Goal: Check status: Check status

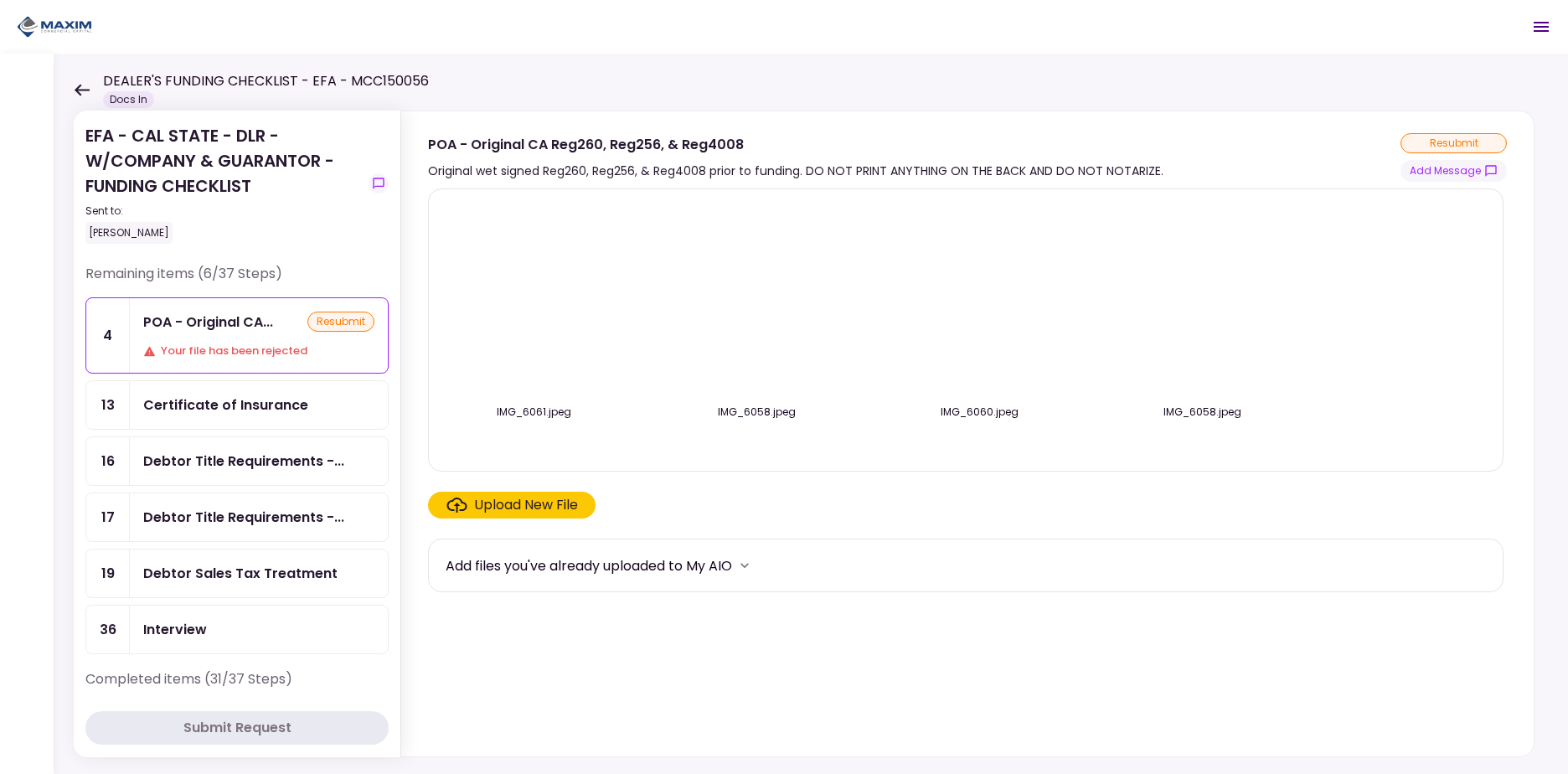
scroll to position [13, 0]
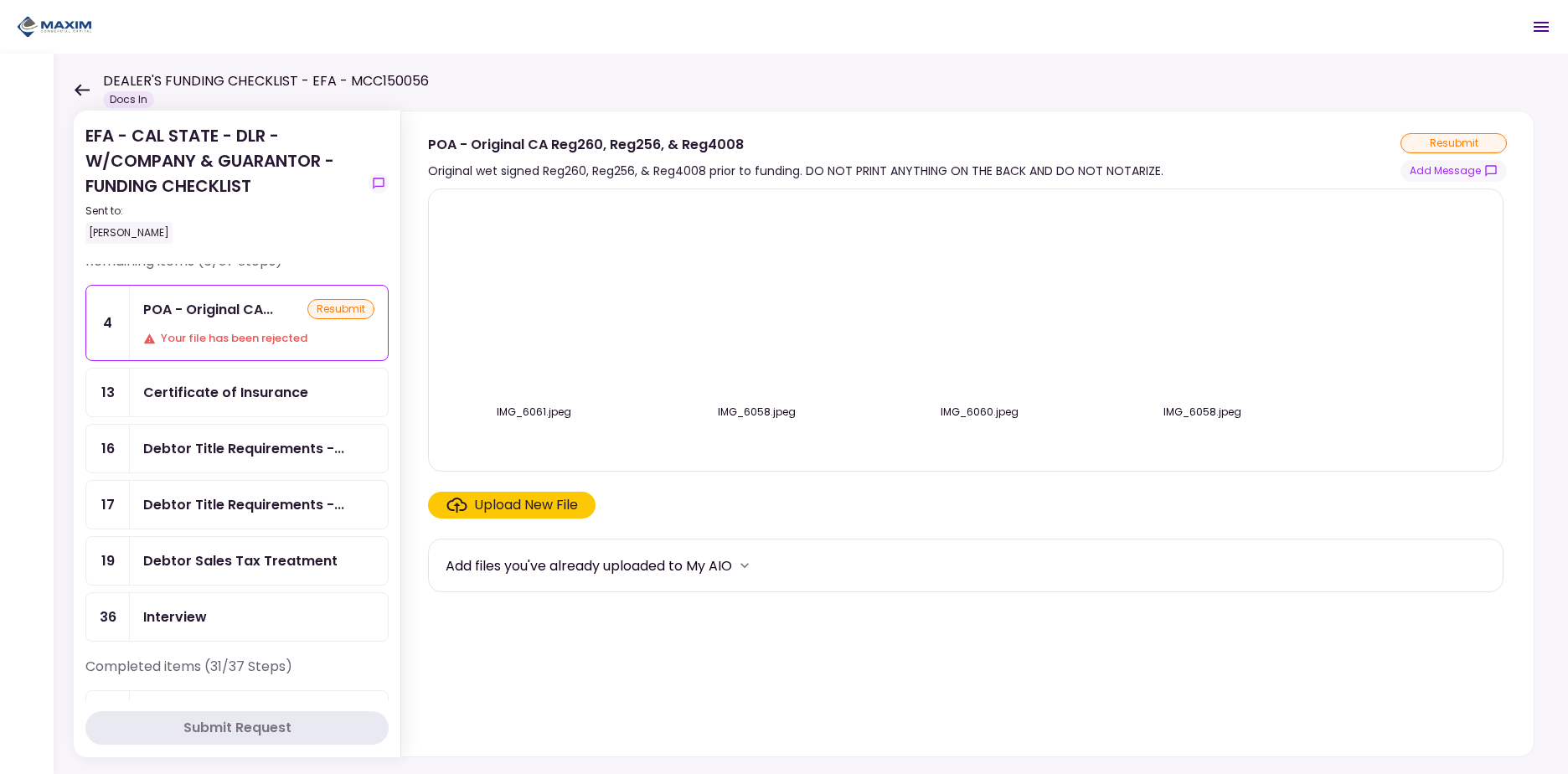
click at [81, 85] on icon at bounding box center [81, 90] width 16 height 13
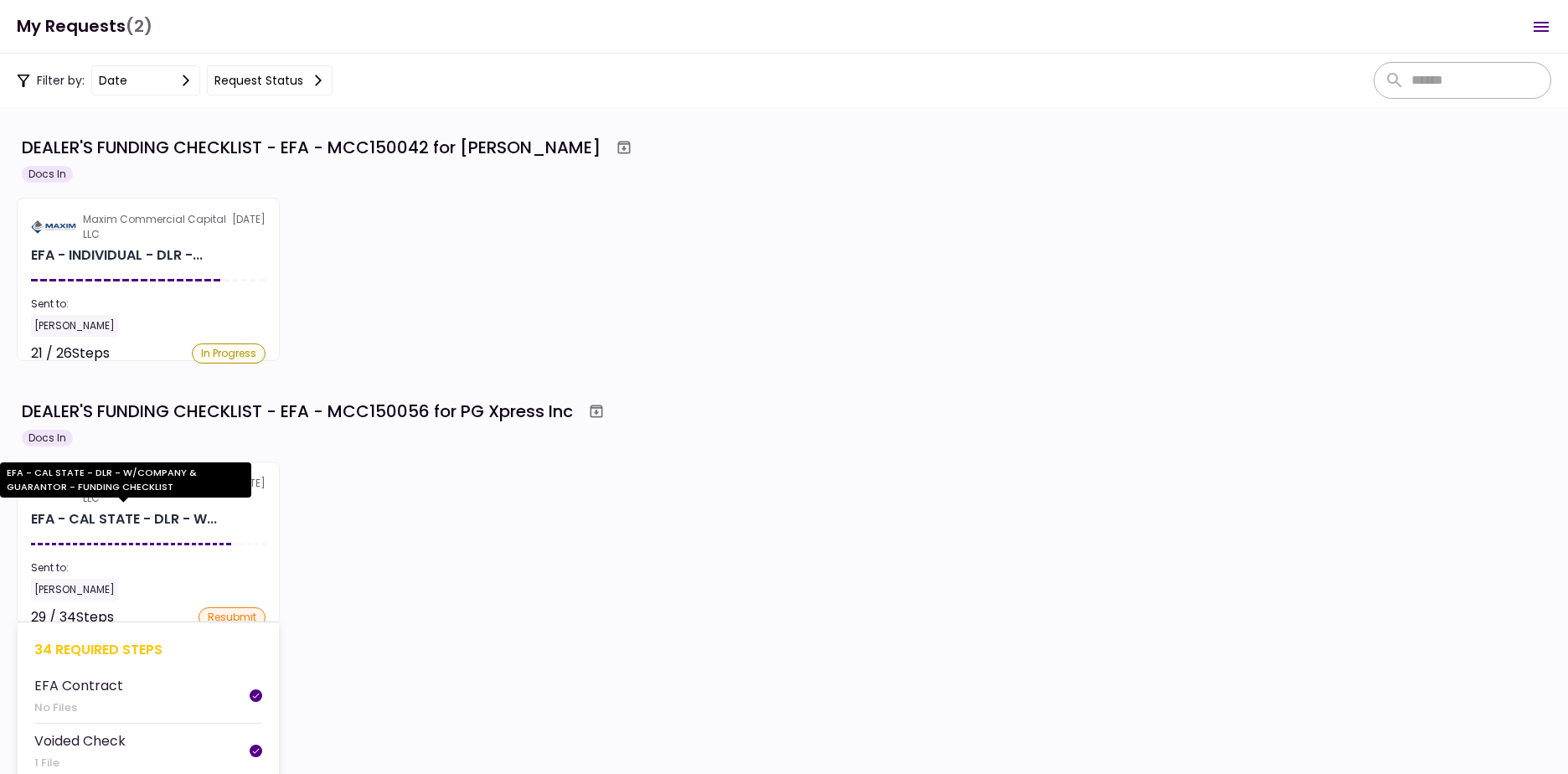
click at [164, 527] on div "EFA - CAL STATE - DLR - W..." at bounding box center [124, 519] width 186 height 20
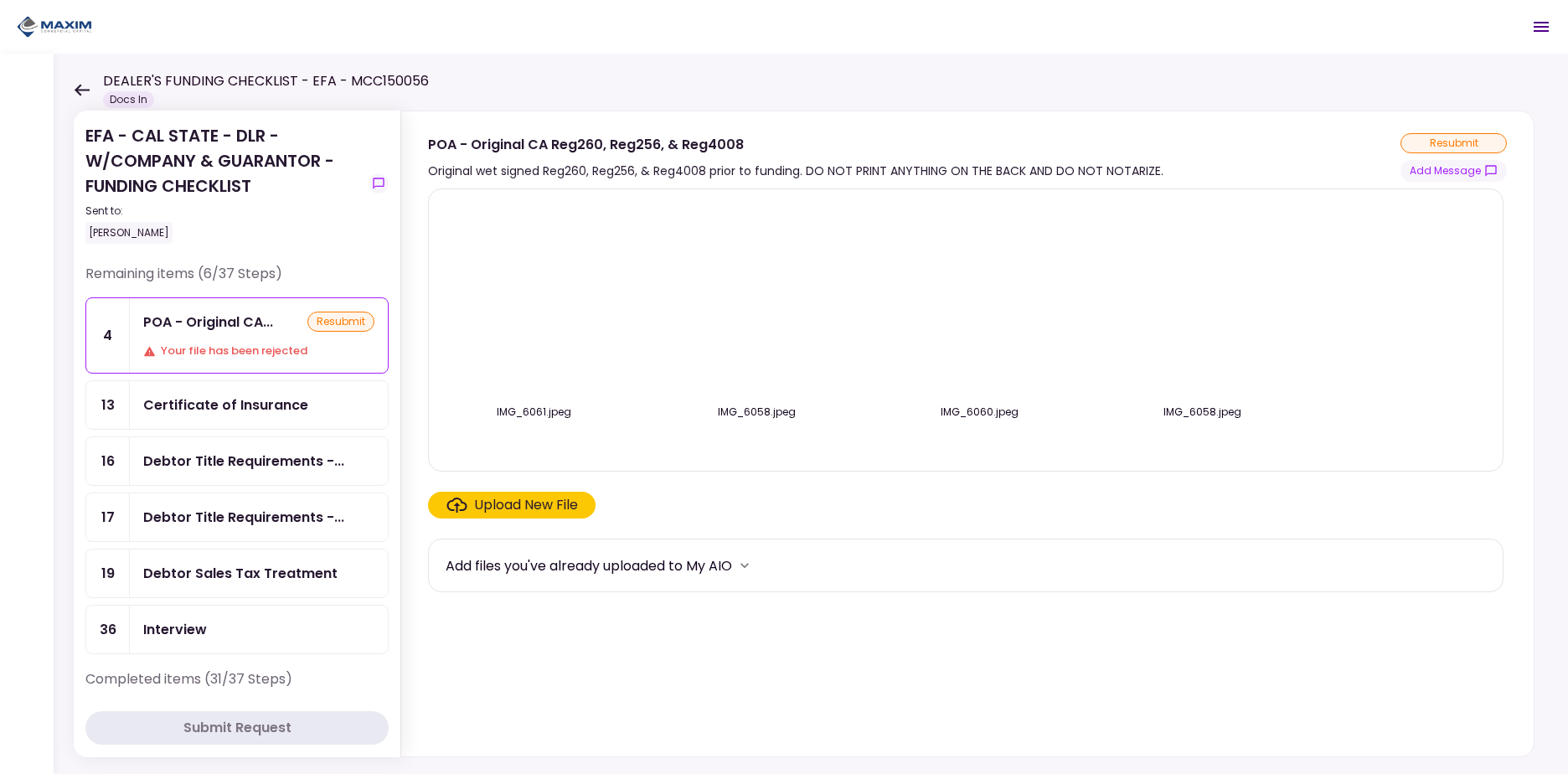
click at [75, 86] on icon at bounding box center [81, 90] width 16 height 13
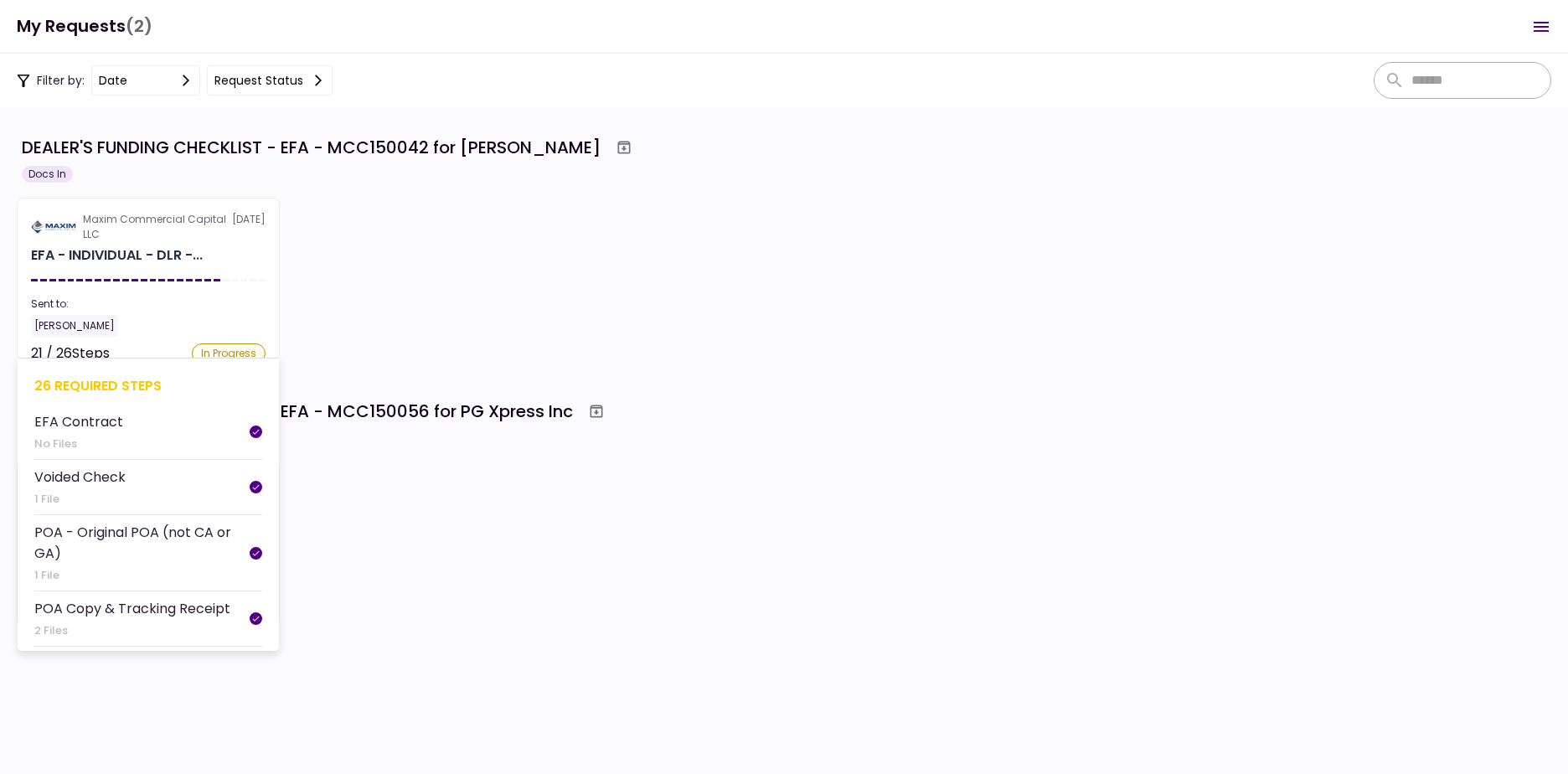
click at [146, 252] on div "EFA - INDIVIDUAL - DLR -..." at bounding box center [116, 256] width 172 height 20
